Goal: Find specific page/section

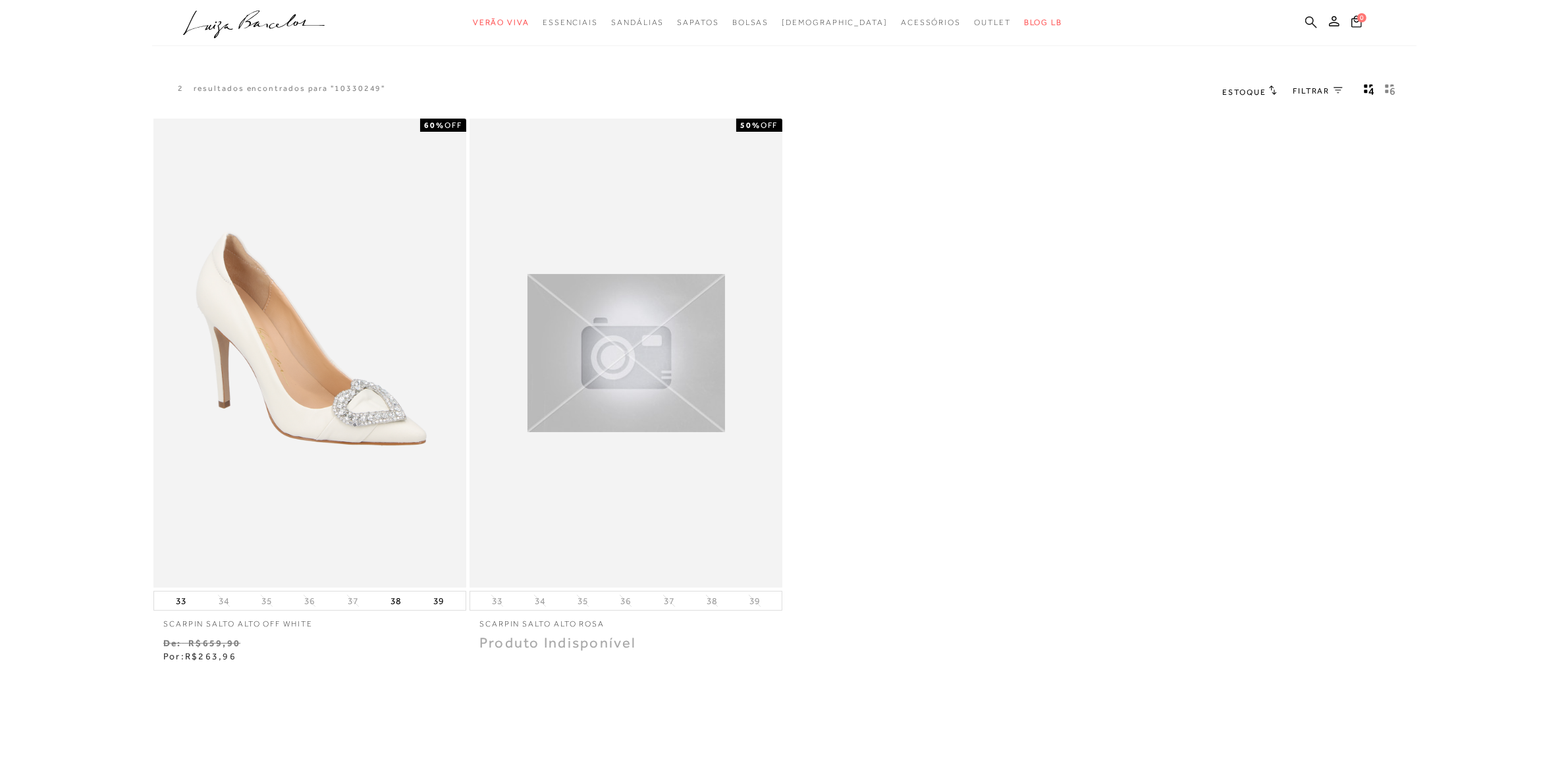
click at [1311, 22] on icon at bounding box center [1311, 22] width 12 height 12
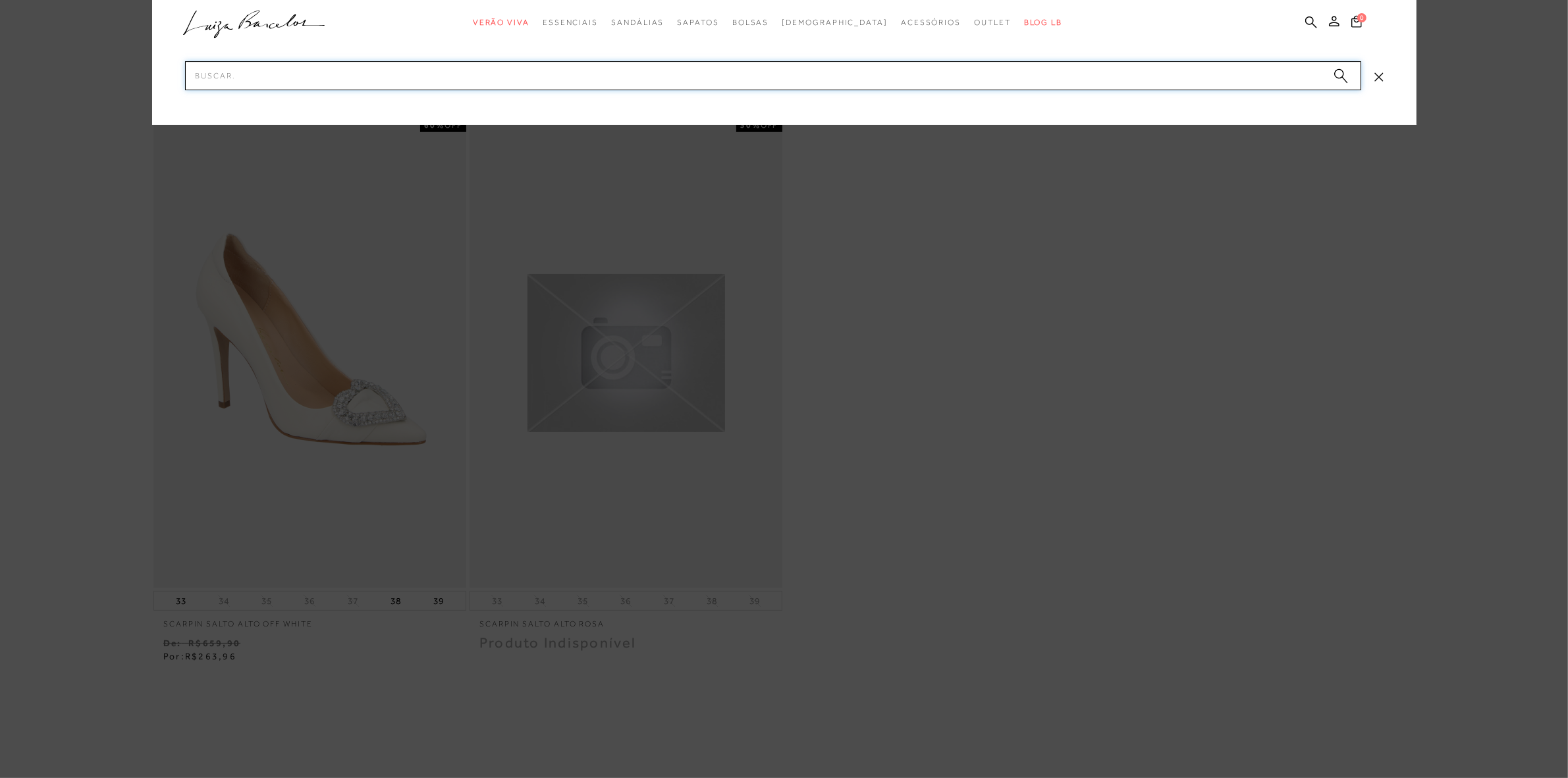
click at [1240, 74] on input "Pesquisar" at bounding box center [773, 76] width 1176 height 29
paste input "77770858"
click at [1086, 76] on input "77770858" at bounding box center [773, 76] width 1176 height 29
paste input "77770858"
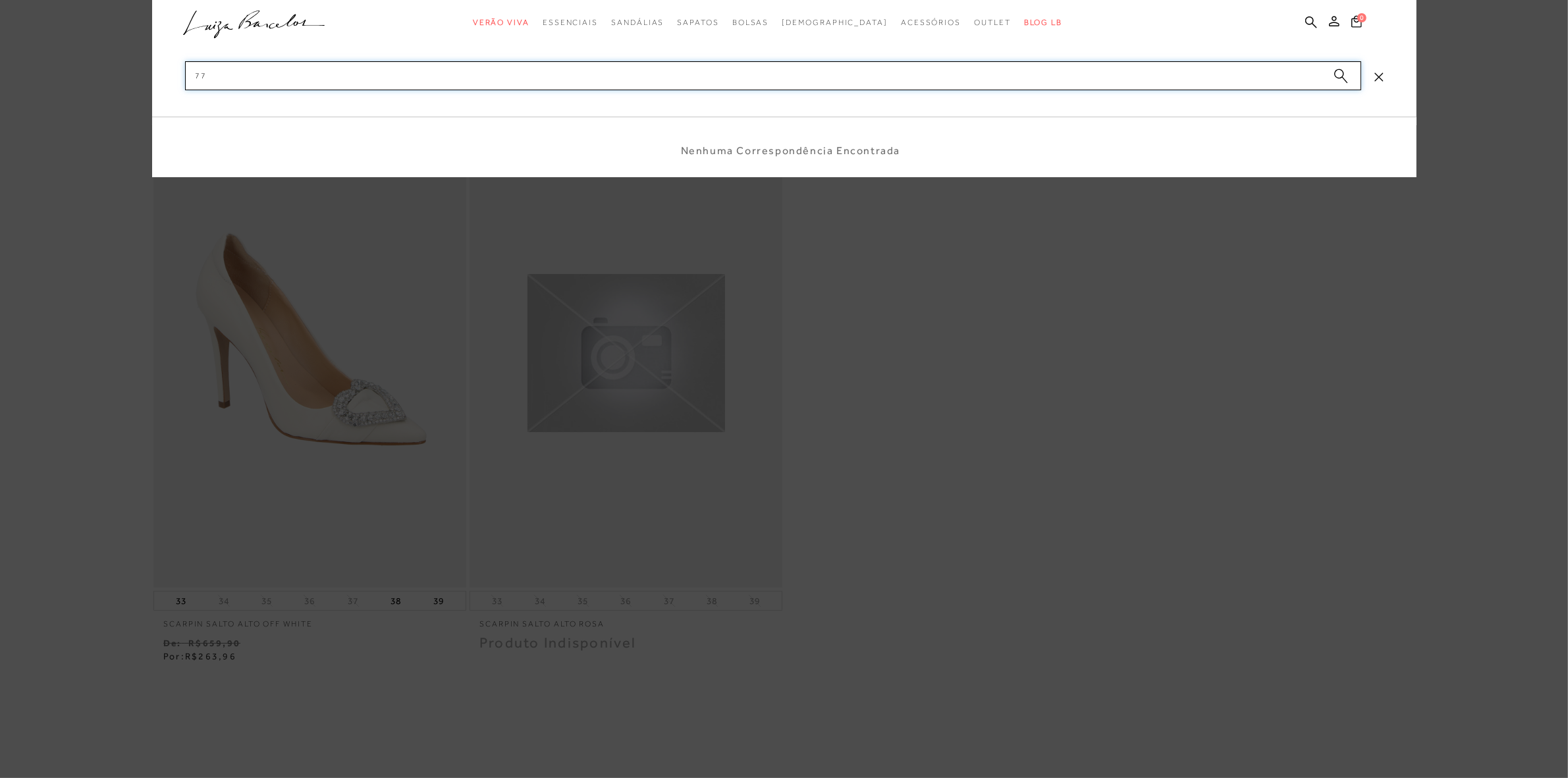
type input "7"
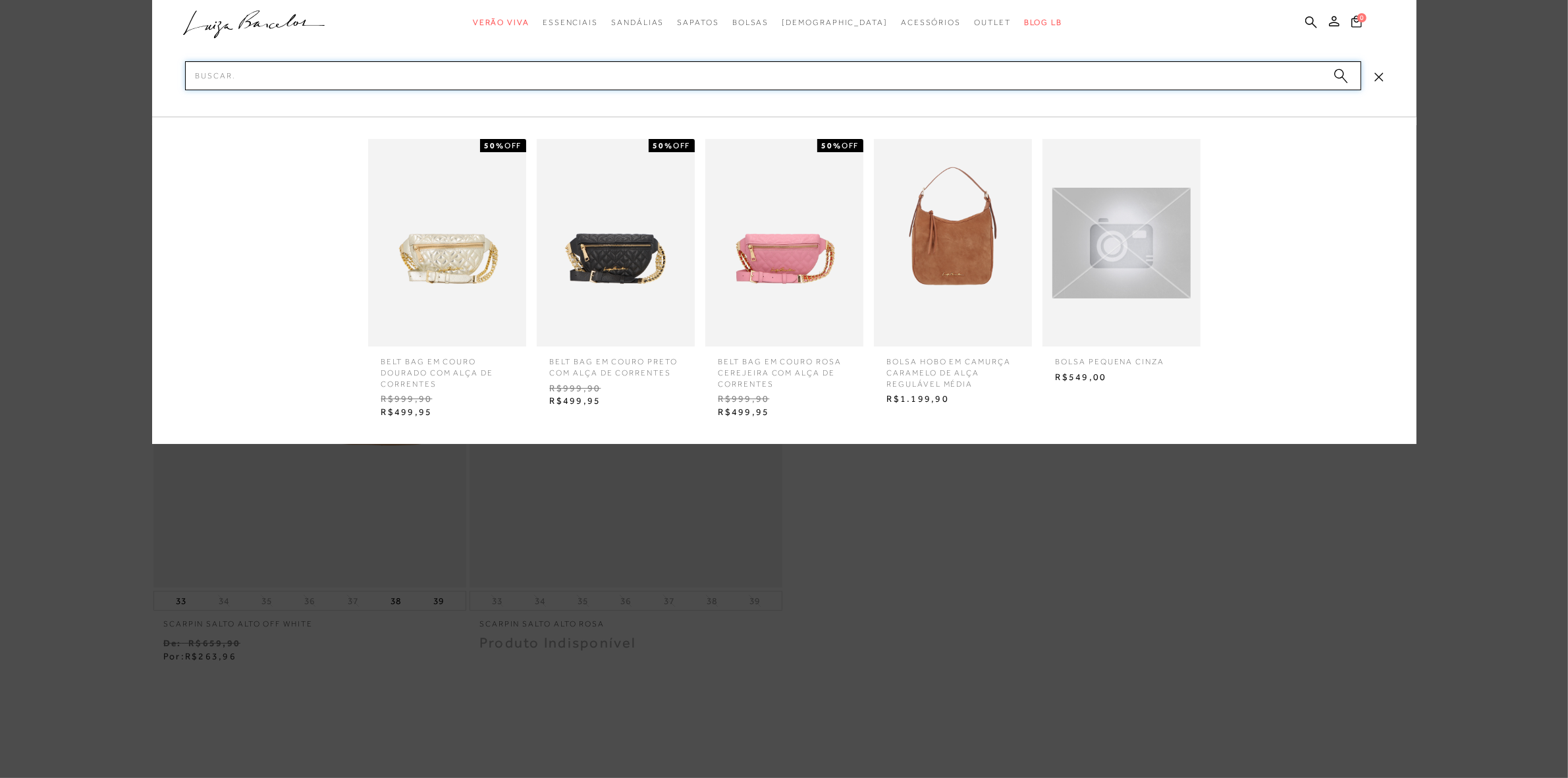
paste input "77770858"
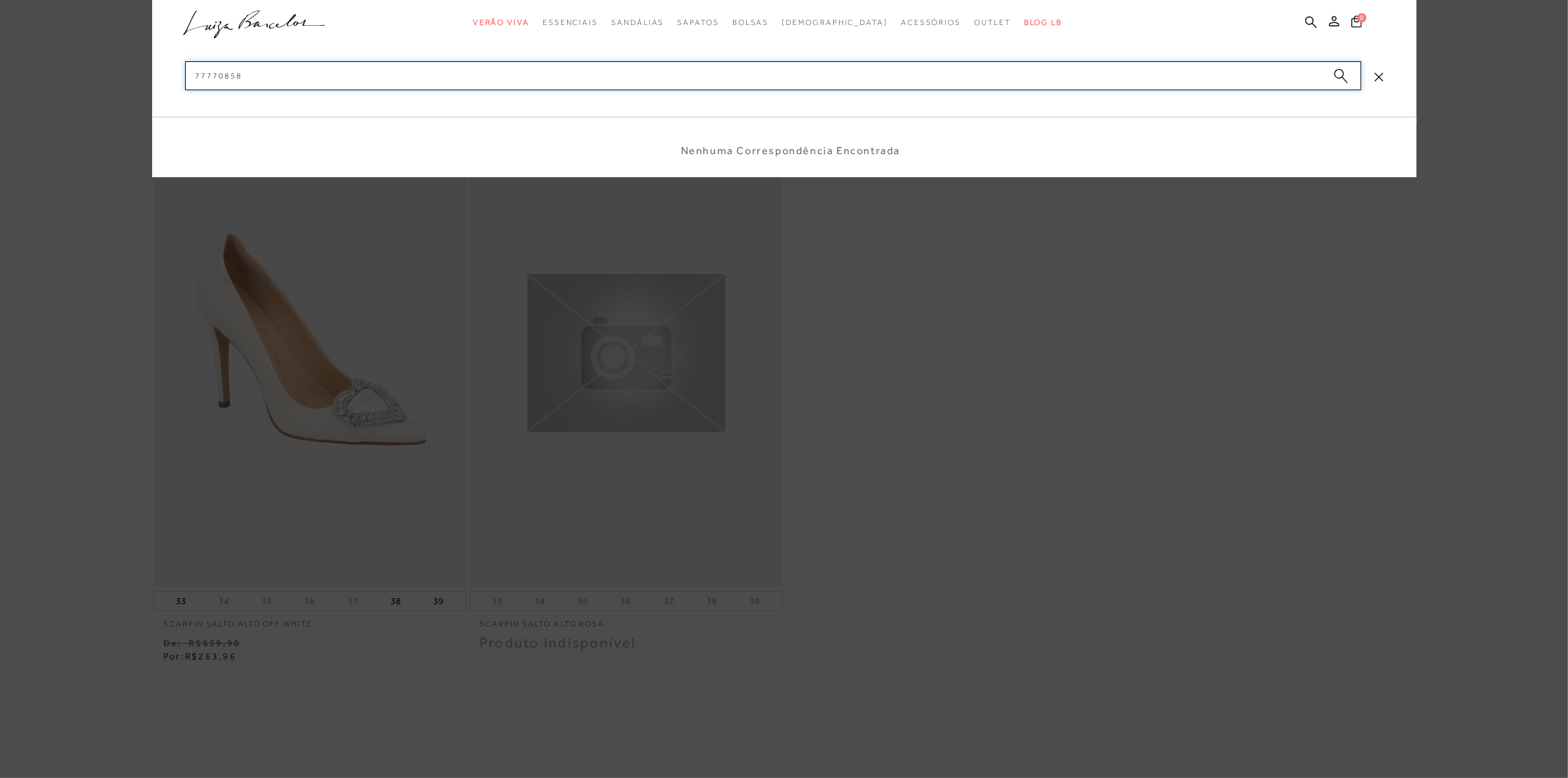
type input "77770858"
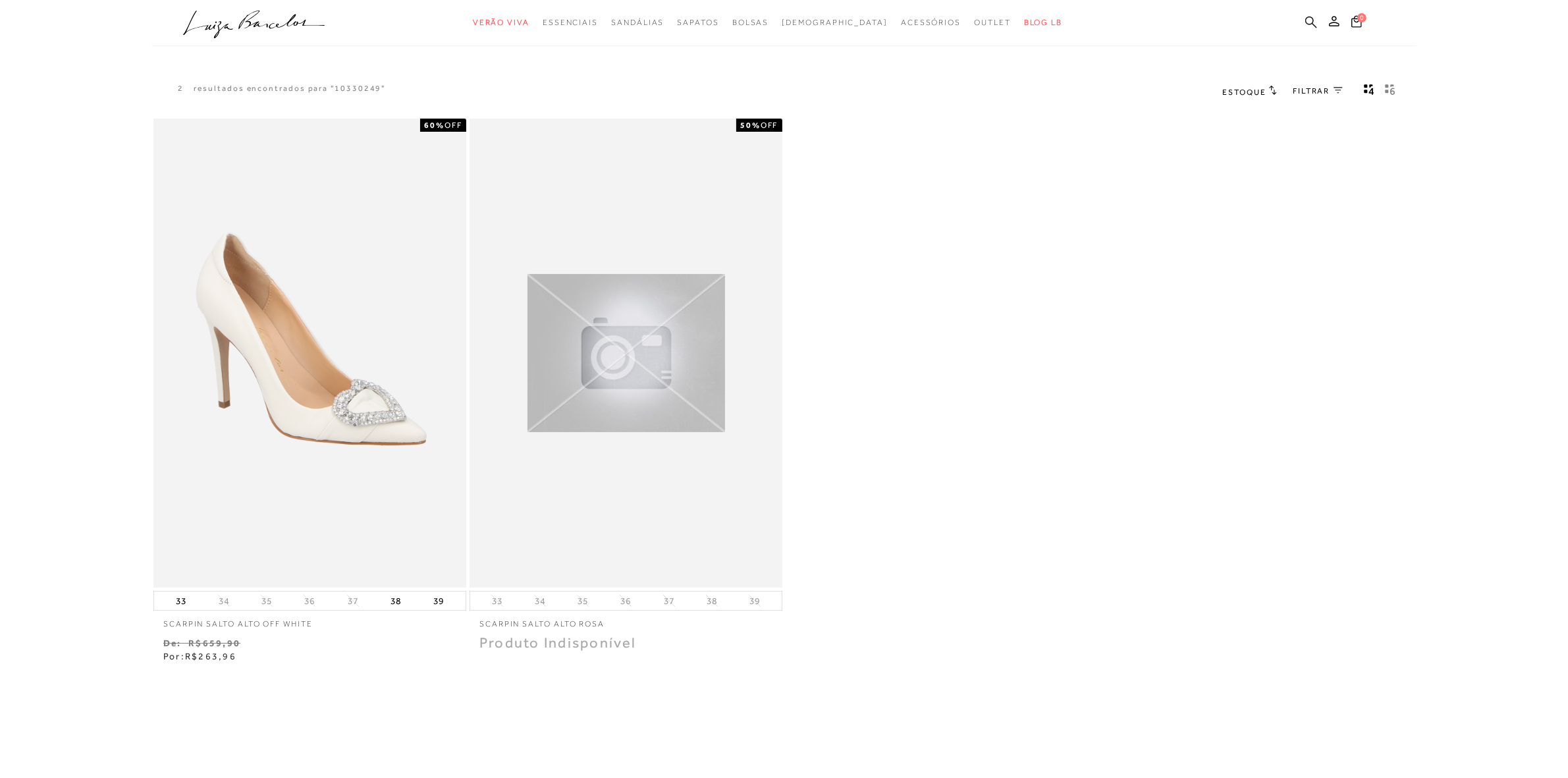
click at [1309, 30] on link at bounding box center [1311, 23] width 12 height 16
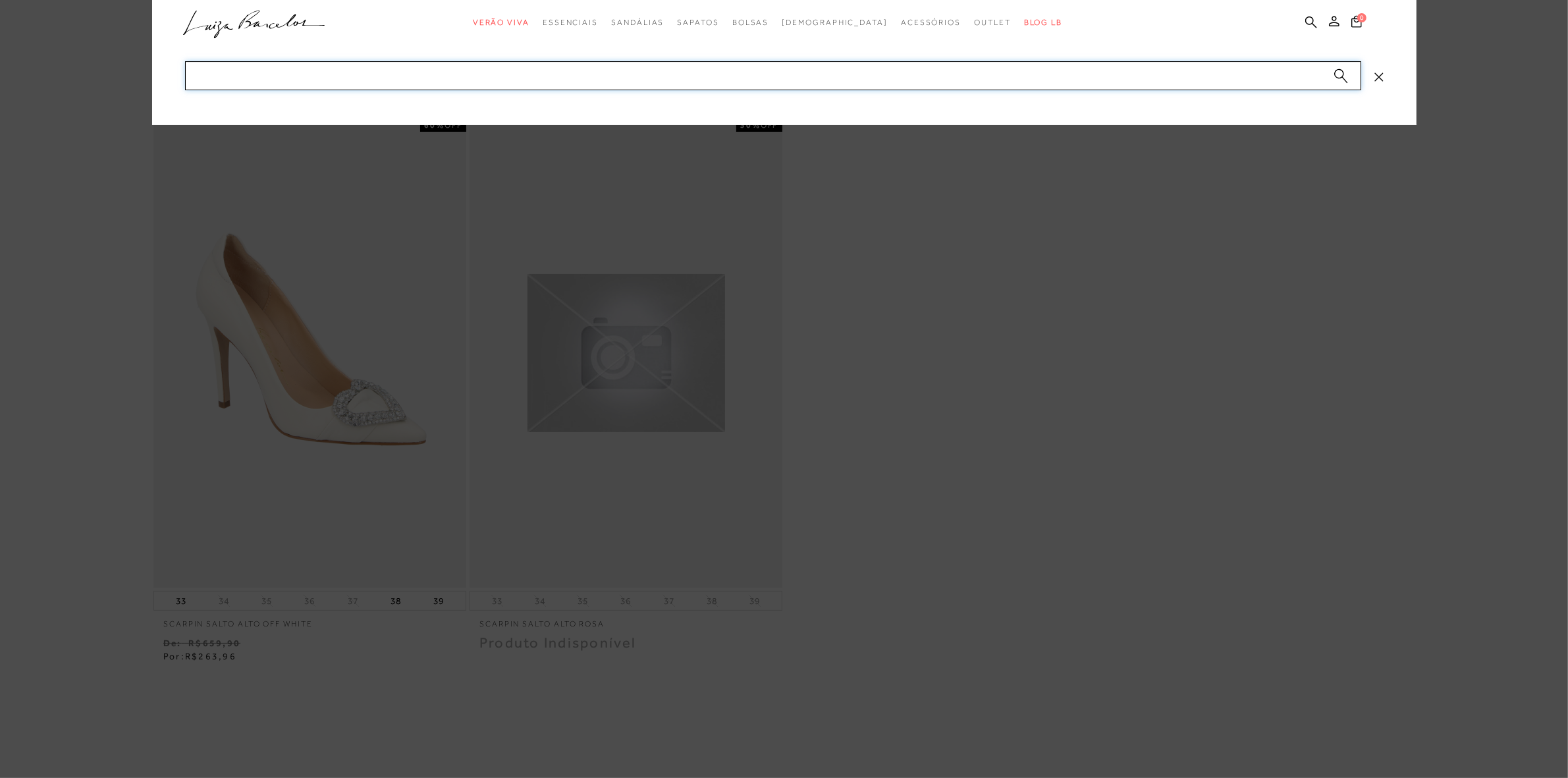
paste input "ALCAPARRA"
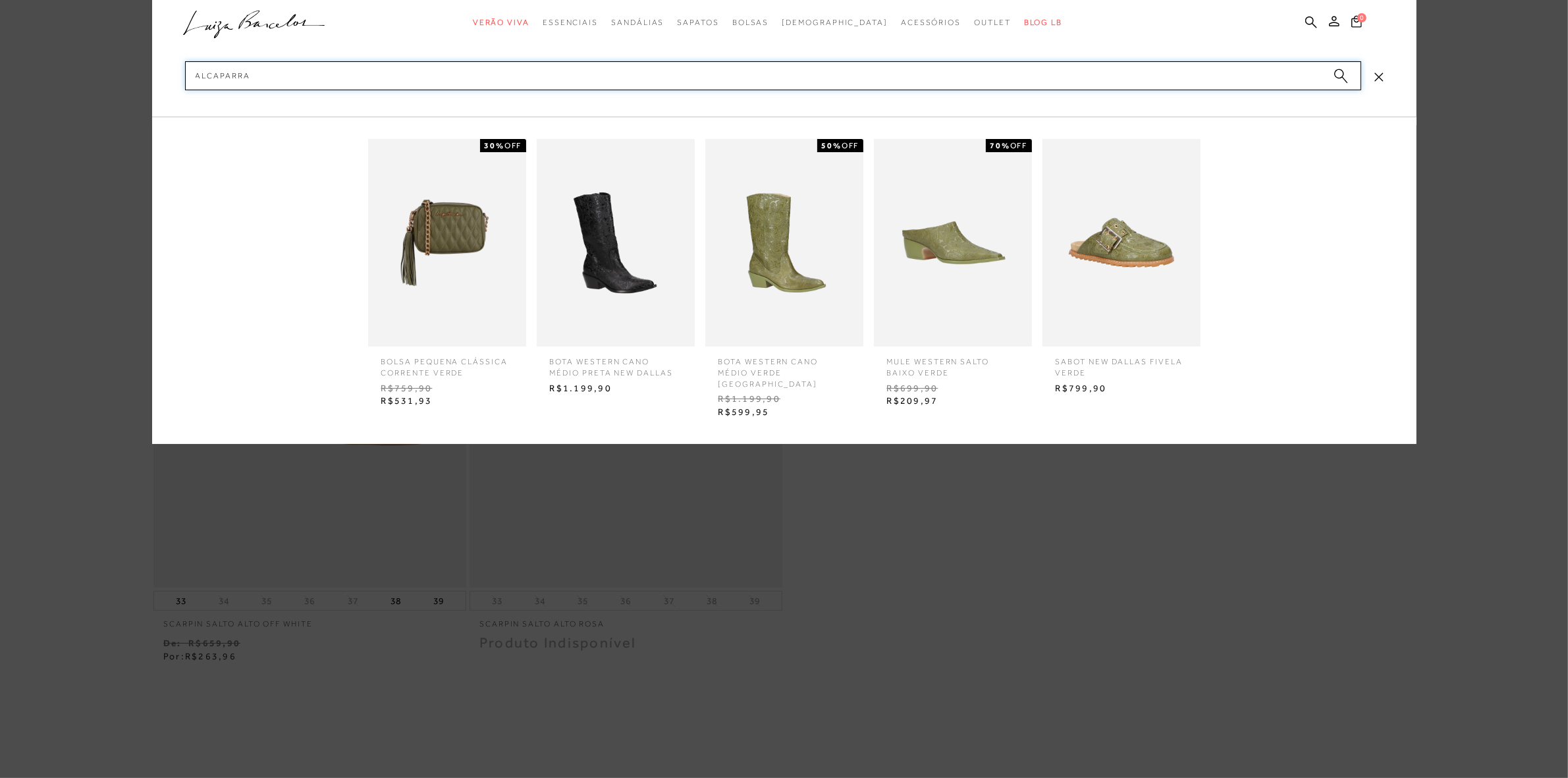
type input "ALCAPARRA"
